Goal: Task Accomplishment & Management: Use online tool/utility

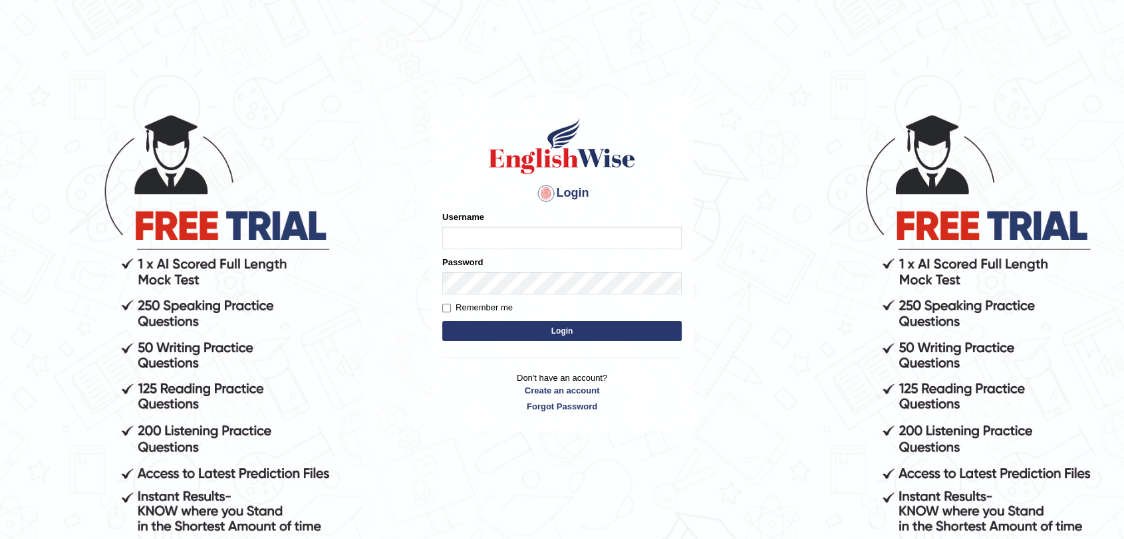
type input "rkapoor"
click at [447, 305] on input "Remember me" at bounding box center [446, 308] width 9 height 9
checkbox input "true"
click at [499, 328] on button "Login" at bounding box center [561, 331] width 239 height 20
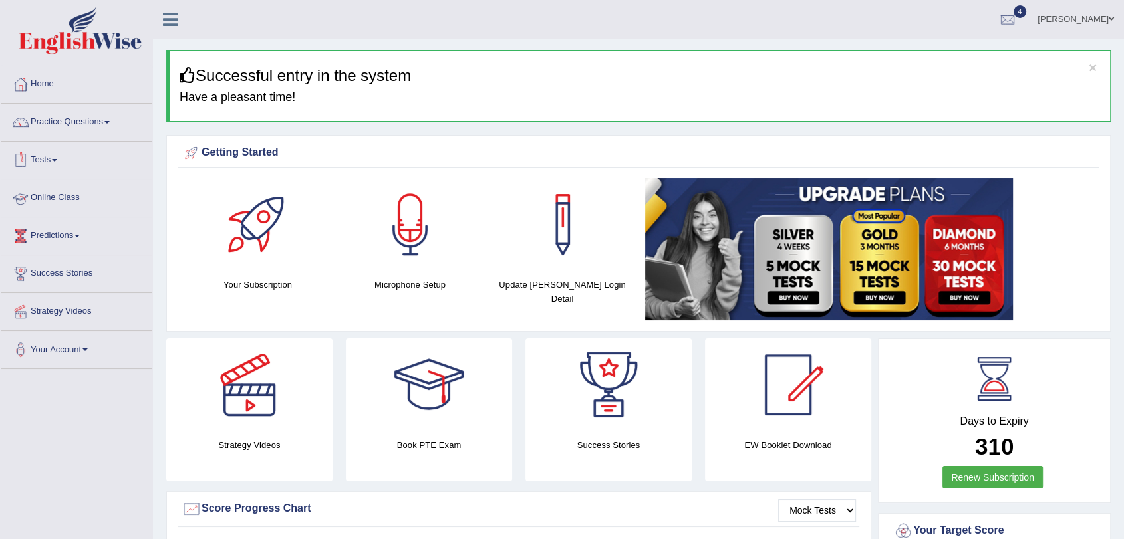
click at [66, 198] on link "Online Class" at bounding box center [77, 196] width 152 height 33
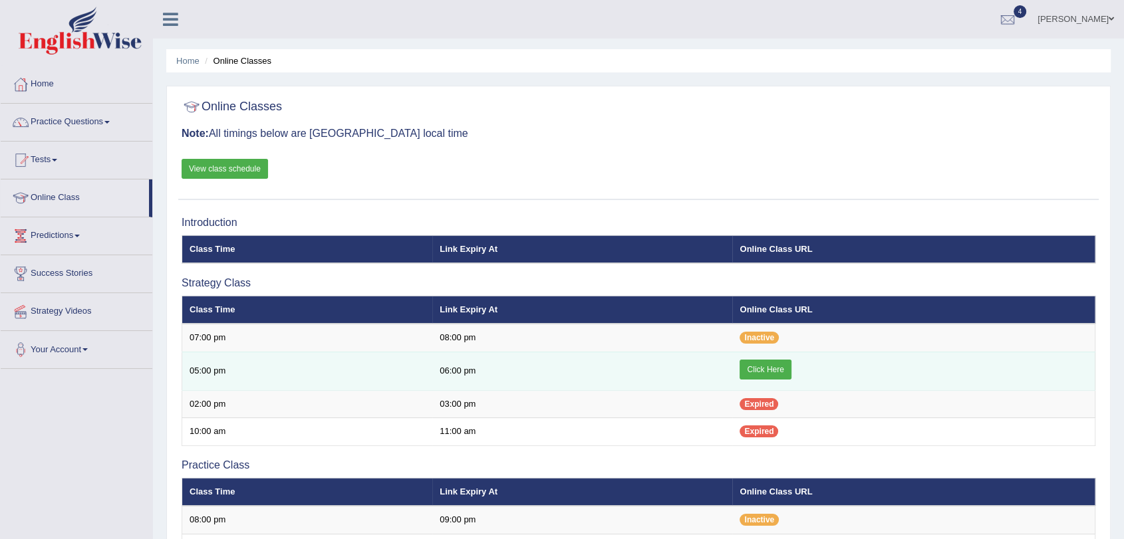
click at [768, 364] on link "Click Here" at bounding box center [765, 370] width 51 height 20
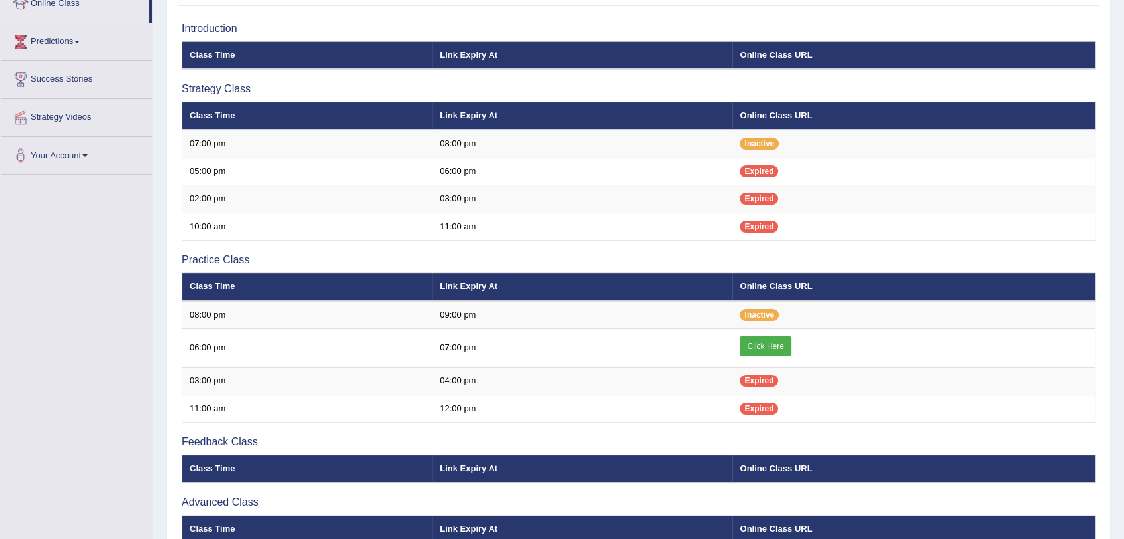
scroll to position [198, 0]
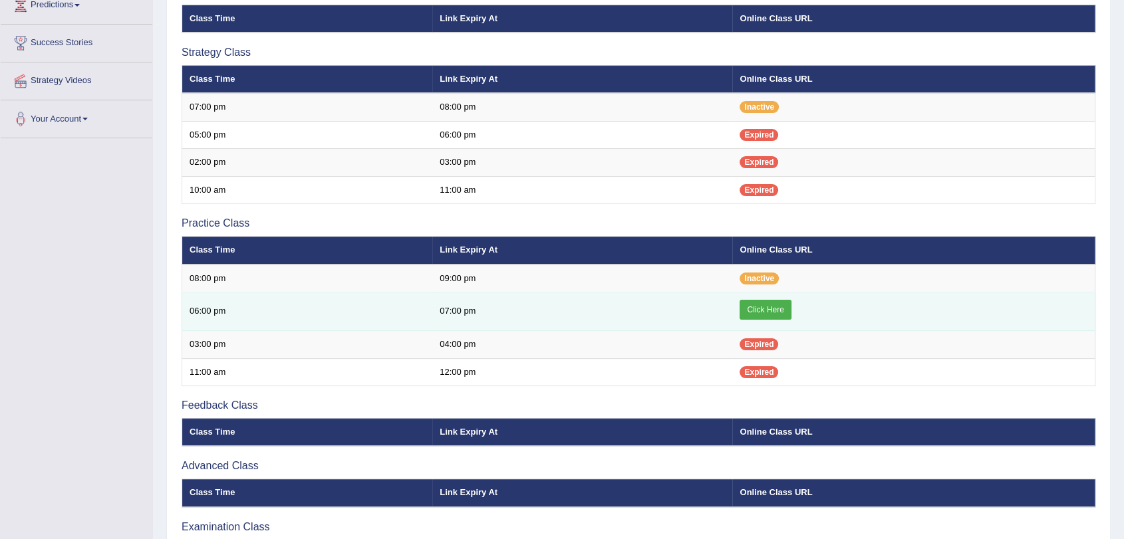
scroll to position [198, 0]
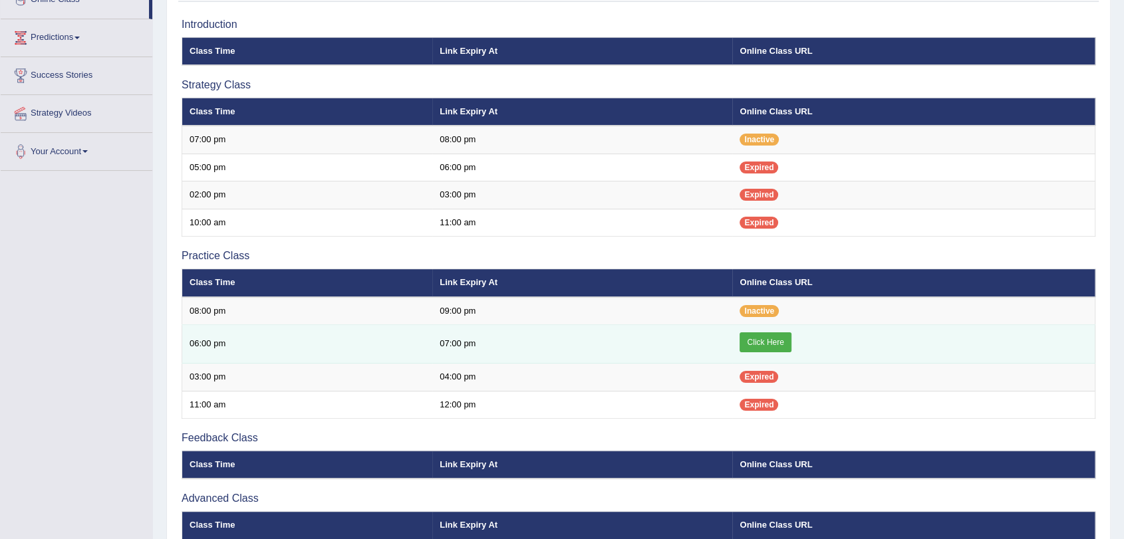
click at [758, 340] on link "Click Here" at bounding box center [765, 343] width 51 height 20
